Goal: Find specific page/section: Find specific page/section

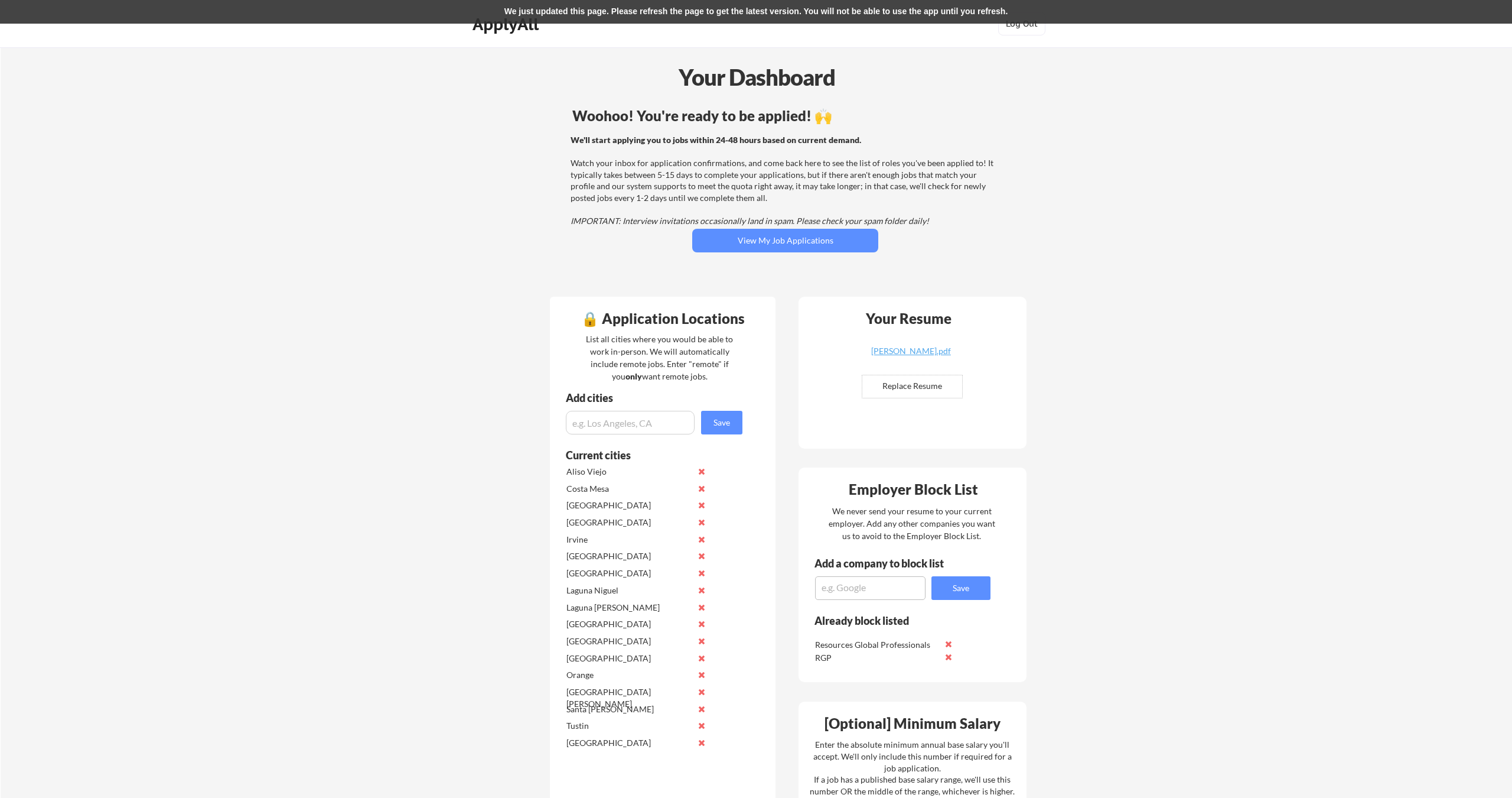
click at [809, 254] on div "Woohoo! You're ready to be applied! 🙌 We'll start applying you to jobs within 2…" at bounding box center [785, 196] width 477 height 186
click at [807, 245] on button "View My Job Applications" at bounding box center [785, 240] width 186 height 24
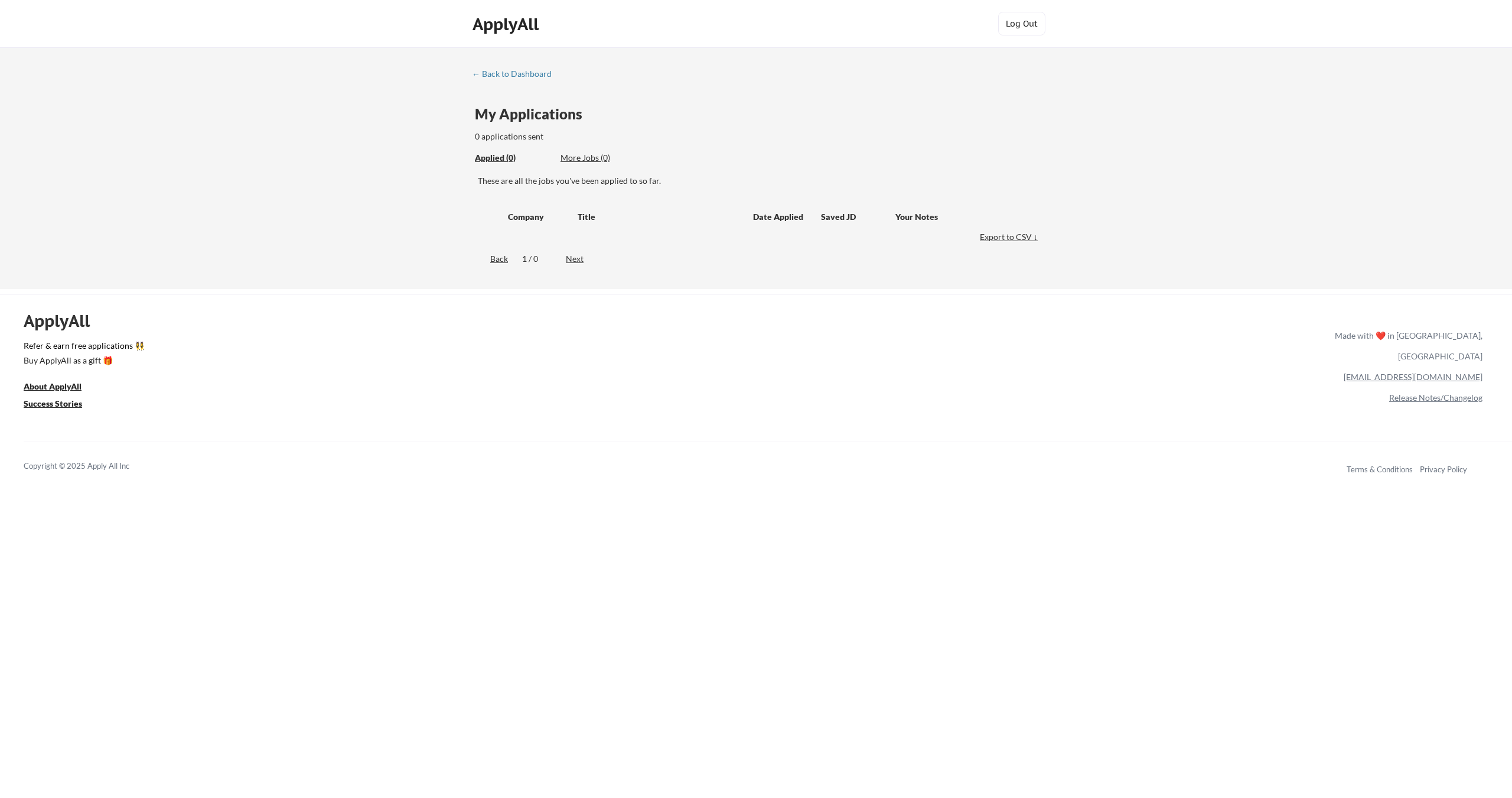
click at [497, 66] on div "← Back to Dashboard My Applications 0 applications sent Applied (0) More Jobs (…" at bounding box center [756, 168] width 1512 height 242
click at [505, 73] on div "← Back to Dashboard" at bounding box center [517, 73] width 89 height 8
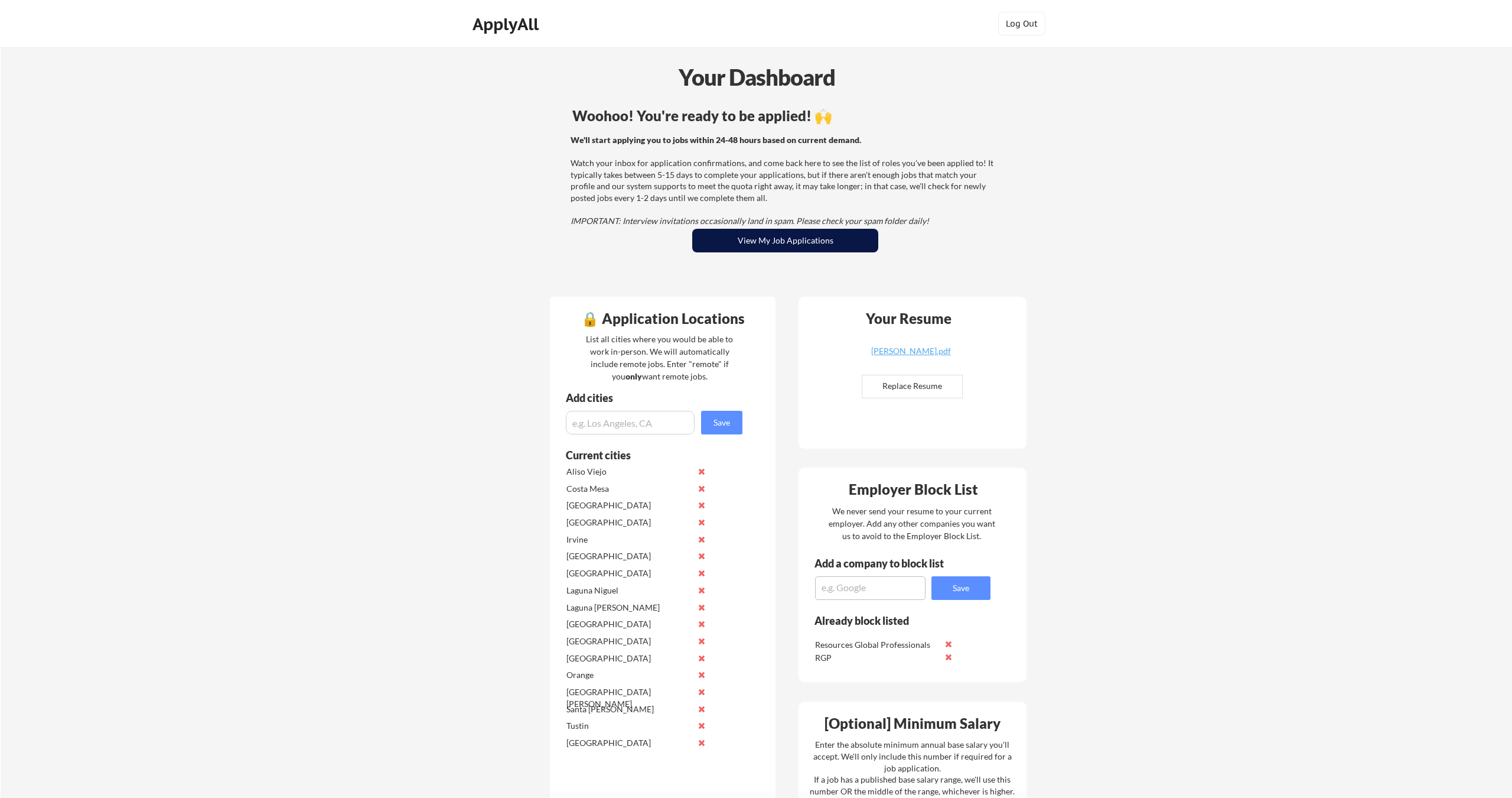
click at [805, 241] on button "View My Job Applications" at bounding box center [785, 240] width 186 height 24
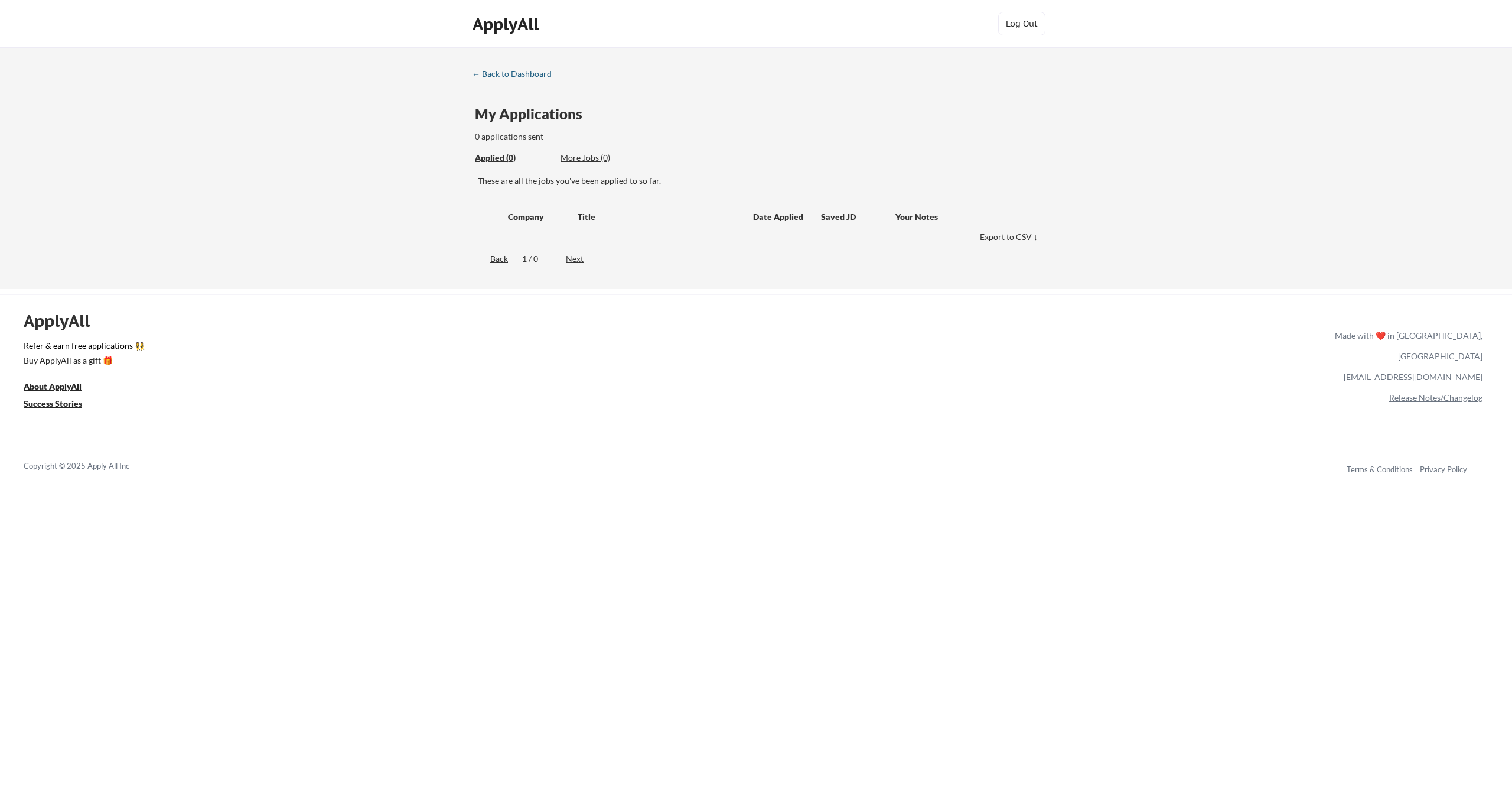
click at [519, 72] on div "← Back to Dashboard" at bounding box center [517, 73] width 89 height 8
